Goal: Find contact information: Find contact information

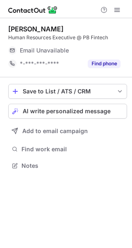
scroll to position [4, 4]
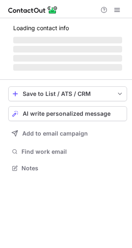
scroll to position [4, 4]
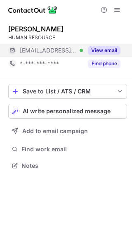
click at [94, 48] on button "View email" at bounding box center [104, 50] width 33 height 8
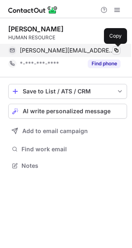
click at [119, 49] on span at bounding box center [116, 50] width 7 height 7
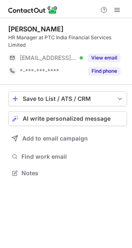
scroll to position [167, 132]
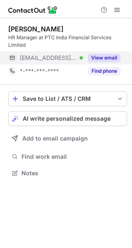
click at [96, 54] on button "View email" at bounding box center [104, 58] width 33 height 8
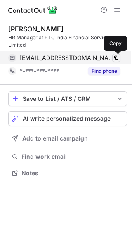
click at [119, 57] on span at bounding box center [116, 58] width 7 height 7
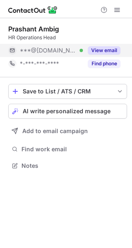
scroll to position [4, 4]
click at [98, 50] on button "View email" at bounding box center [104, 50] width 33 height 8
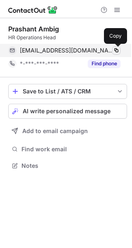
click at [115, 48] on span at bounding box center [116, 50] width 7 height 7
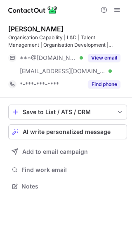
scroll to position [180, 132]
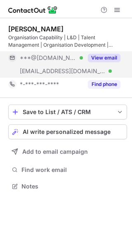
click at [103, 53] on div "View email" at bounding box center [102, 57] width 38 height 13
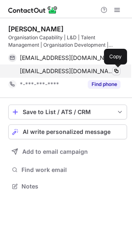
click at [113, 72] on span at bounding box center [116, 71] width 7 height 7
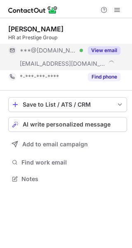
scroll to position [173, 132]
click at [96, 44] on div "View email" at bounding box center [102, 50] width 38 height 13
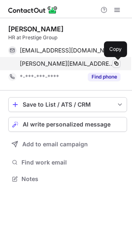
click at [115, 61] on span at bounding box center [116, 63] width 7 height 7
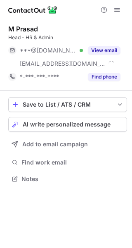
scroll to position [173, 132]
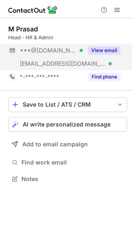
click at [96, 49] on button "View email" at bounding box center [104, 50] width 33 height 8
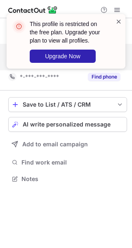
click at [119, 19] on span at bounding box center [119, 21] width 7 height 8
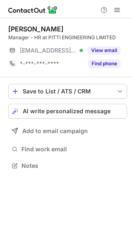
scroll to position [4, 4]
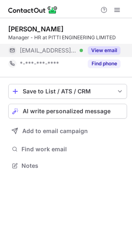
click at [100, 46] on button "View email" at bounding box center [104, 50] width 33 height 8
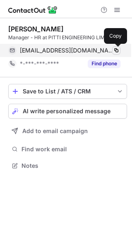
click at [114, 48] on span at bounding box center [116, 50] width 7 height 7
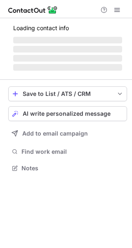
scroll to position [173, 132]
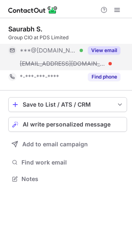
click at [106, 53] on button "View email" at bounding box center [104, 50] width 33 height 8
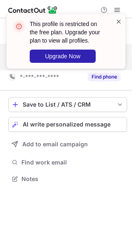
click at [116, 21] on span at bounding box center [119, 21] width 7 height 8
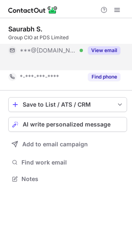
scroll to position [160, 132]
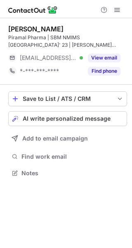
scroll to position [167, 132]
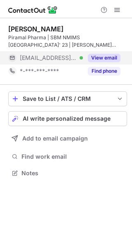
click at [96, 54] on button "View email" at bounding box center [104, 58] width 33 height 8
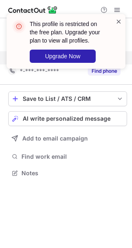
click at [117, 23] on span at bounding box center [119, 21] width 7 height 8
